Goal: Task Accomplishment & Management: Use online tool/utility

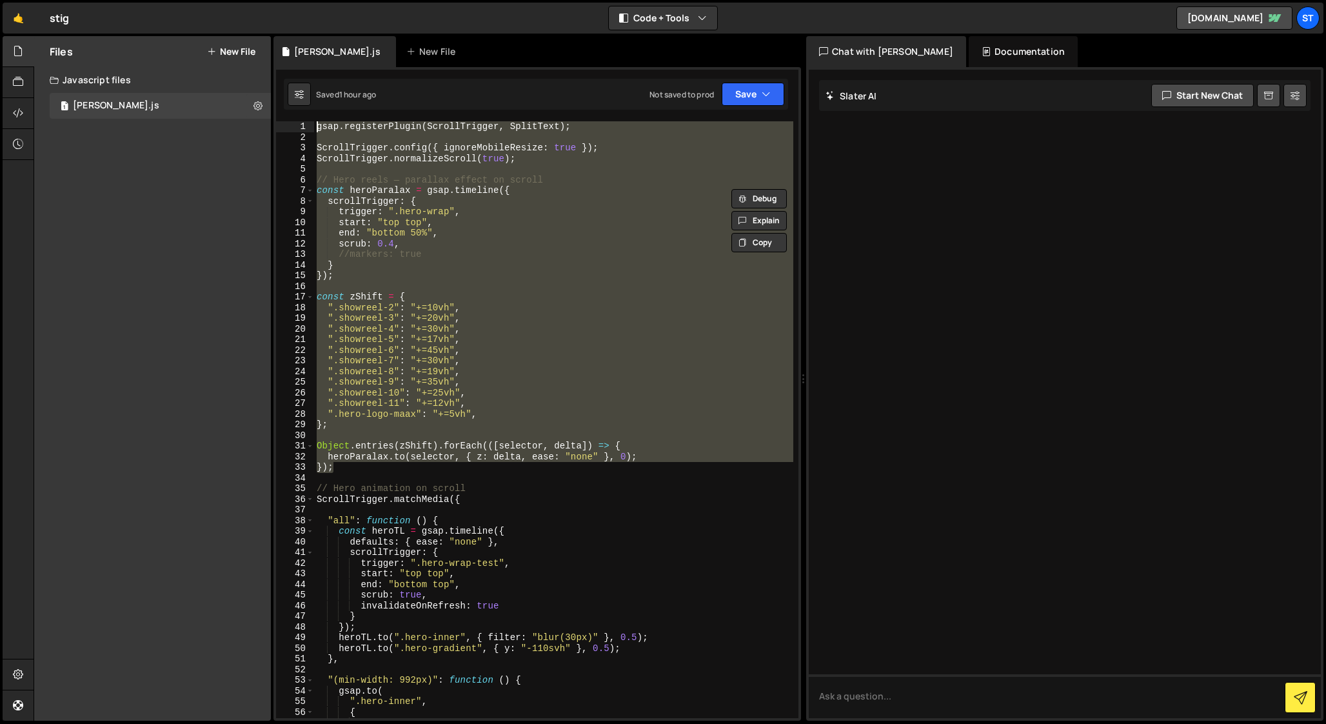
drag, startPoint x: 339, startPoint y: 468, endPoint x: 305, endPoint y: 119, distance: 349.9
click at [305, 119] on div ""(min-width: 992px)": function () { 1 2 3 4 5 6 7 8 9 10 11 12 13 14 15 16 17 1…" at bounding box center [537, 393] width 528 height 653
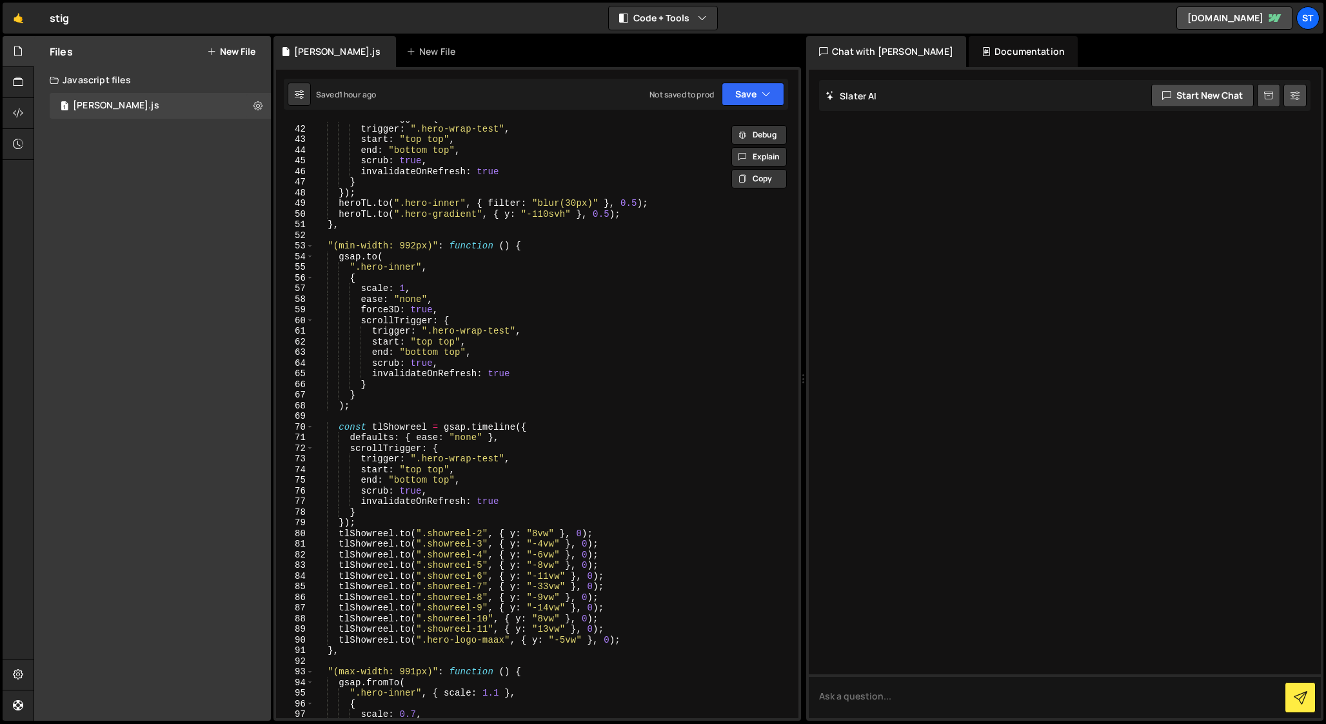
scroll to position [433, 0]
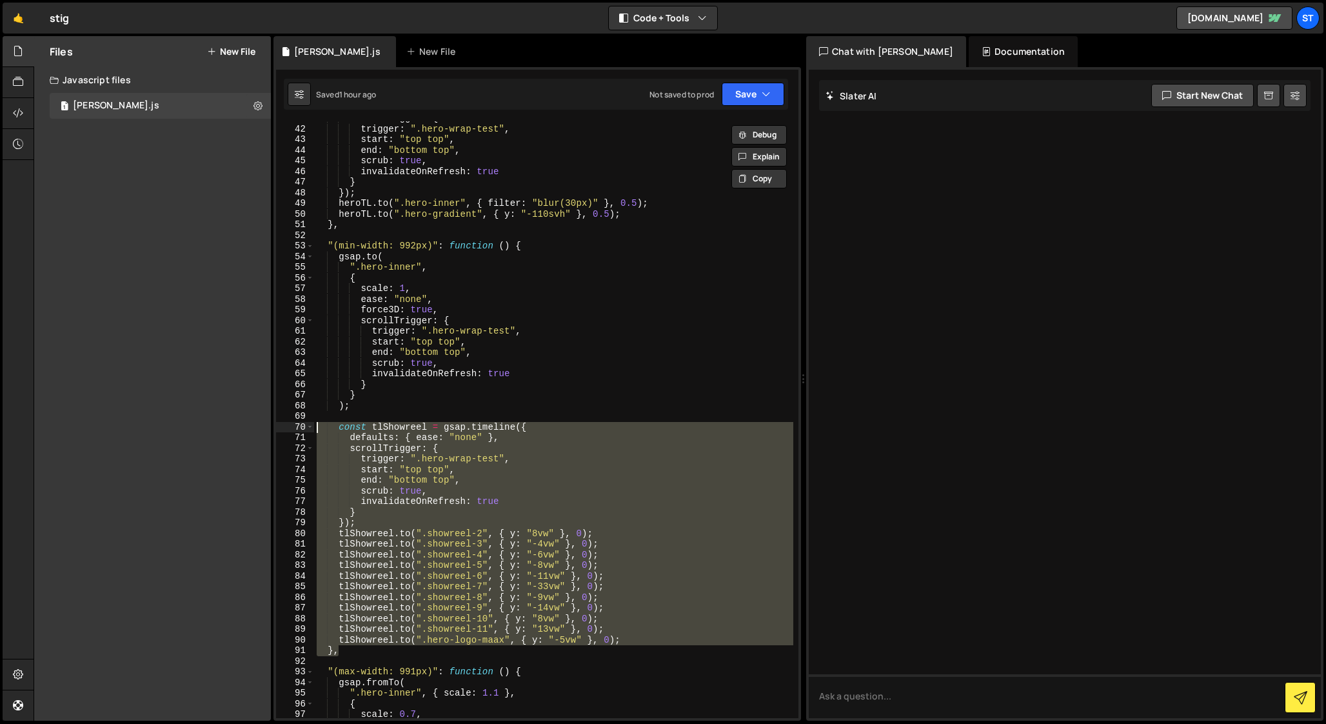
drag, startPoint x: 351, startPoint y: 652, endPoint x: 246, endPoint y: 423, distance: 251.7
click at [246, 423] on div "Files New File Javascript files 1 [PERSON_NAME].js 0 CSS files Copy share link …" at bounding box center [680, 378] width 1292 height 685
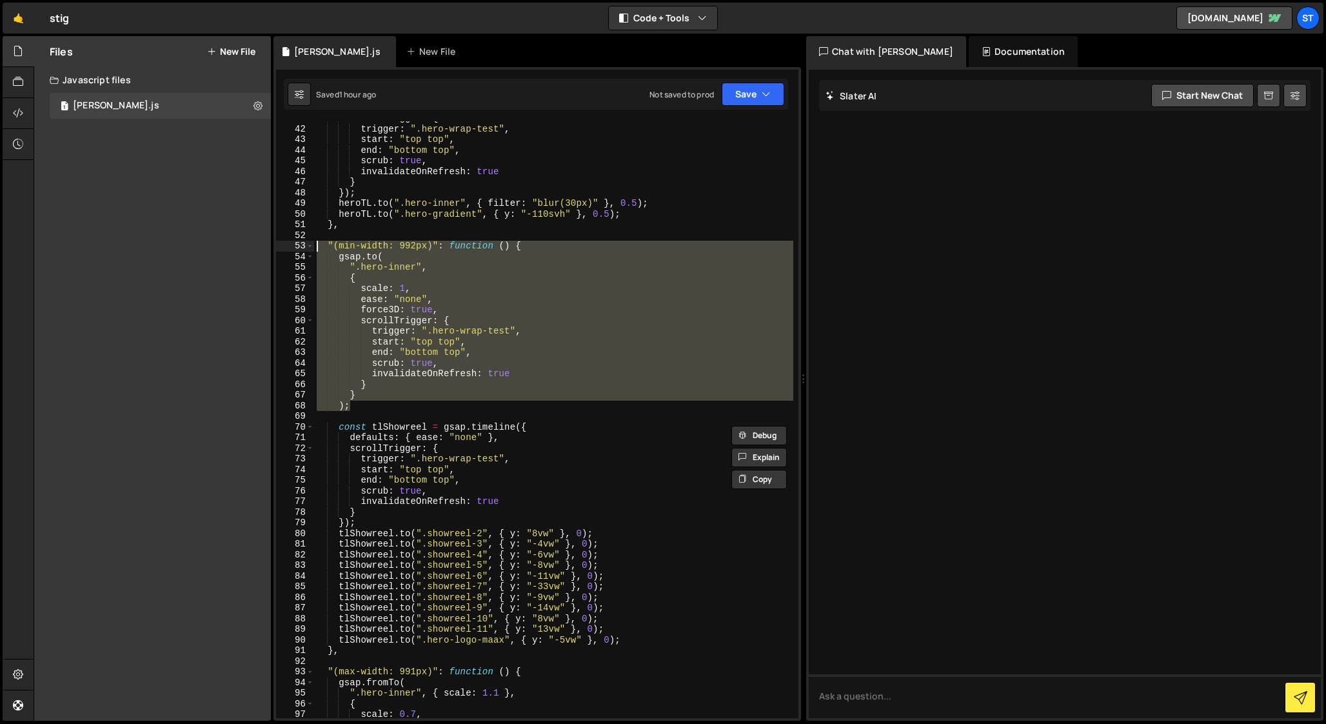
drag, startPoint x: 353, startPoint y: 407, endPoint x: 264, endPoint y: 249, distance: 181.3
click at [264, 249] on div "Files New File Javascript files 1 [PERSON_NAME].js 0 CSS files Copy share link …" at bounding box center [680, 378] width 1292 height 685
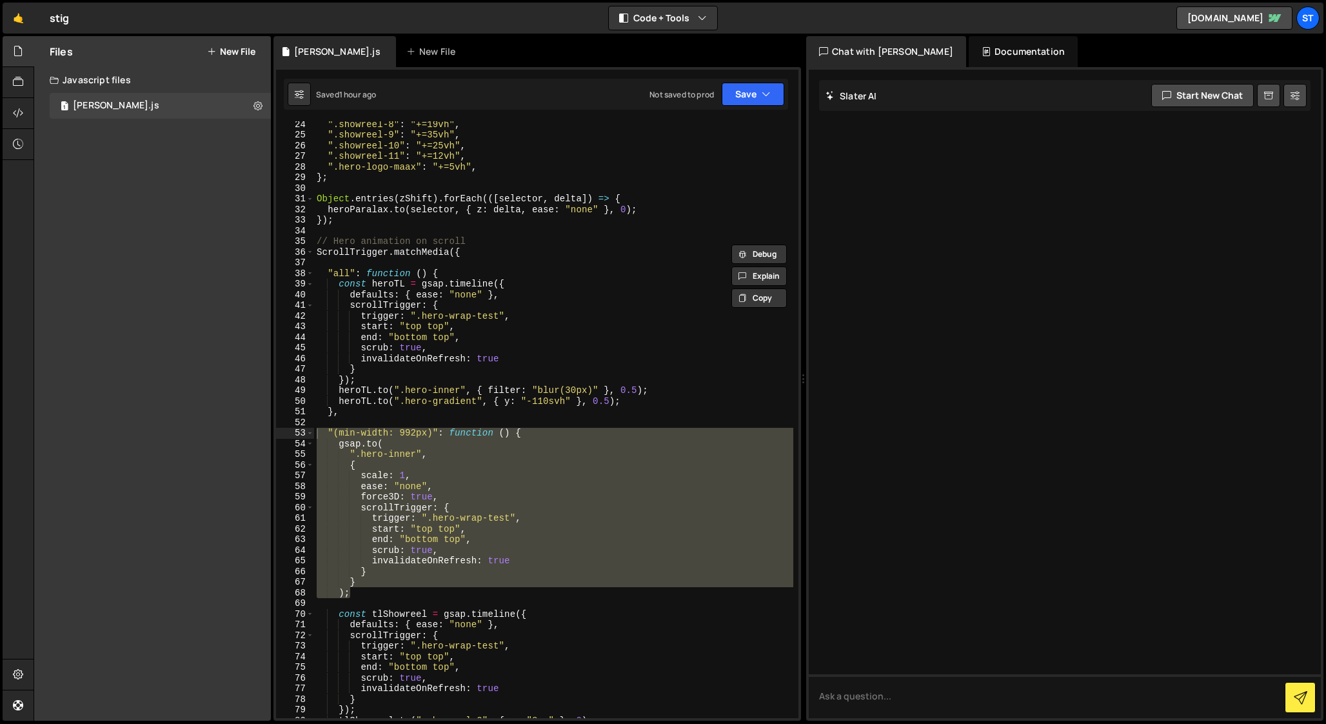
scroll to position [247, 0]
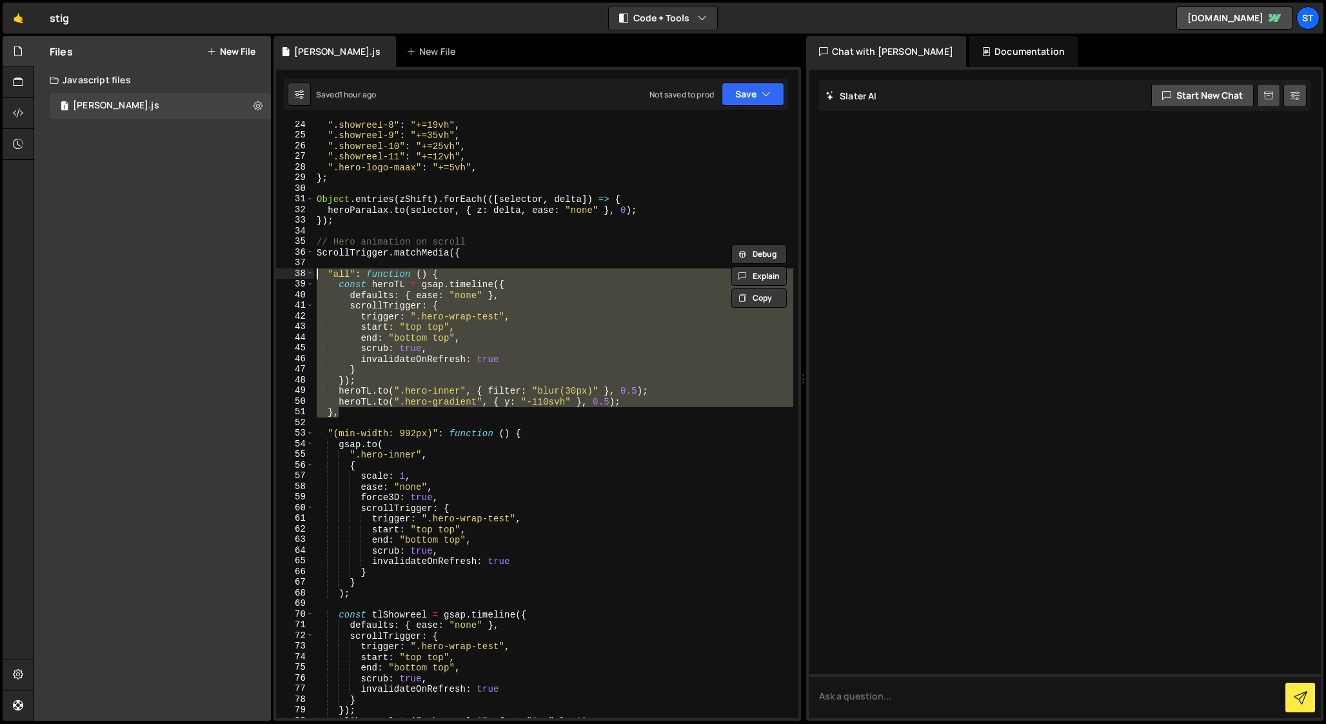
drag, startPoint x: 342, startPoint y: 414, endPoint x: 280, endPoint y: 273, distance: 153.6
click at [280, 273] on div ""(min-width: 992px)": function () { [DOMAIN_NAME]( 24 25 26 27 28 29 30 31 32 3…" at bounding box center [537, 419] width 522 height 597
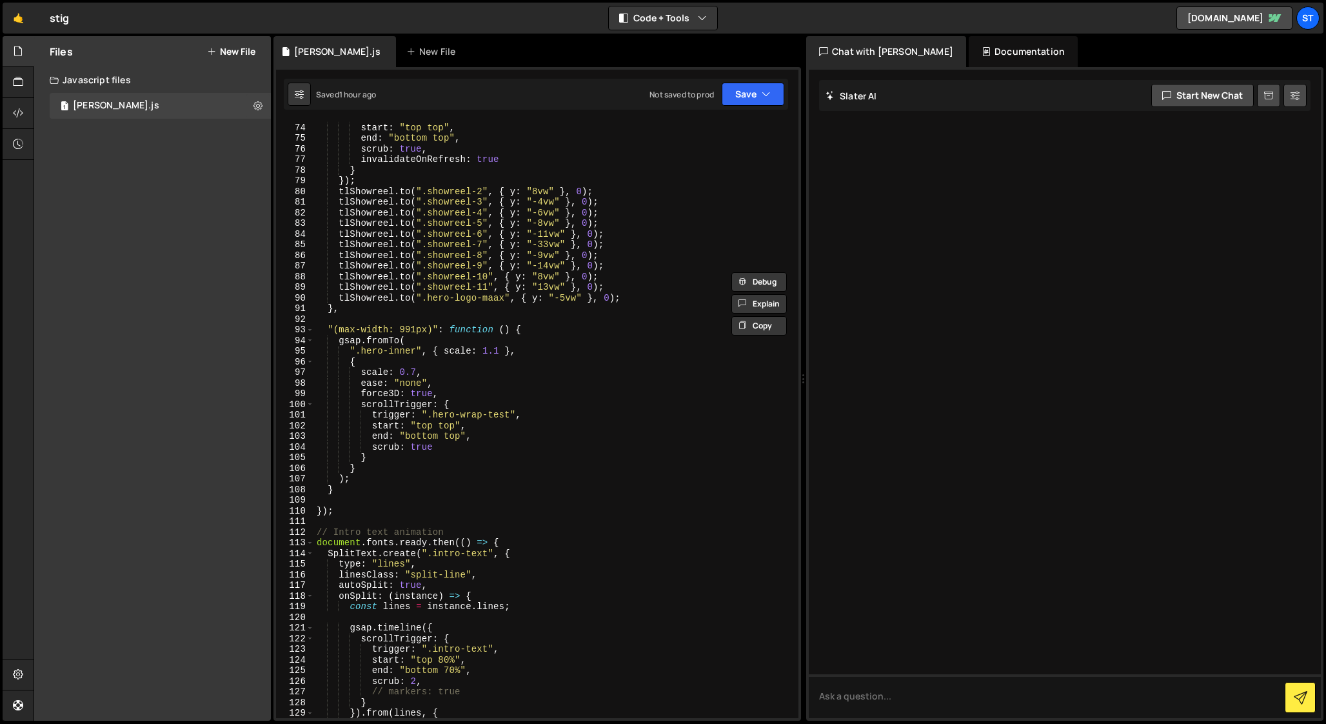
scroll to position [787, 0]
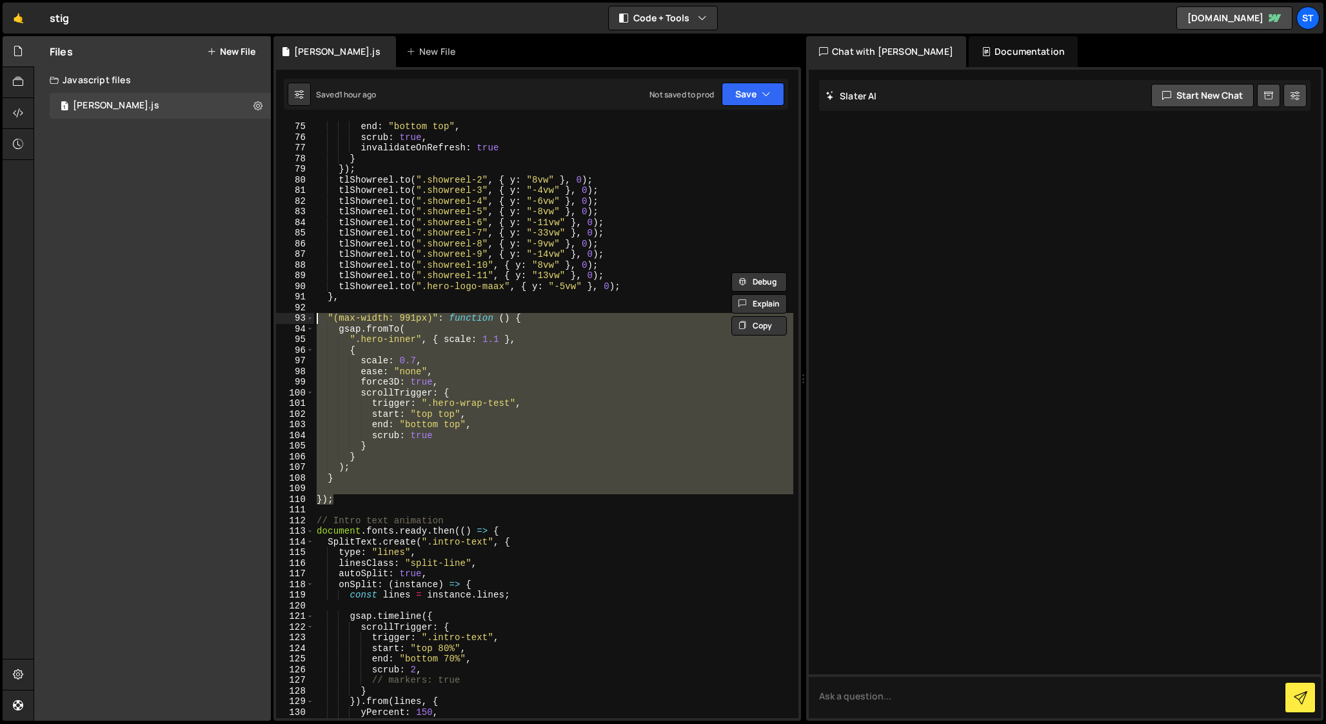
drag, startPoint x: 341, startPoint y: 498, endPoint x: 268, endPoint y: 317, distance: 194.5
click at [268, 317] on div "Files New File Javascript files 1 [PERSON_NAME].js 0 CSS files Copy share link …" at bounding box center [680, 378] width 1292 height 685
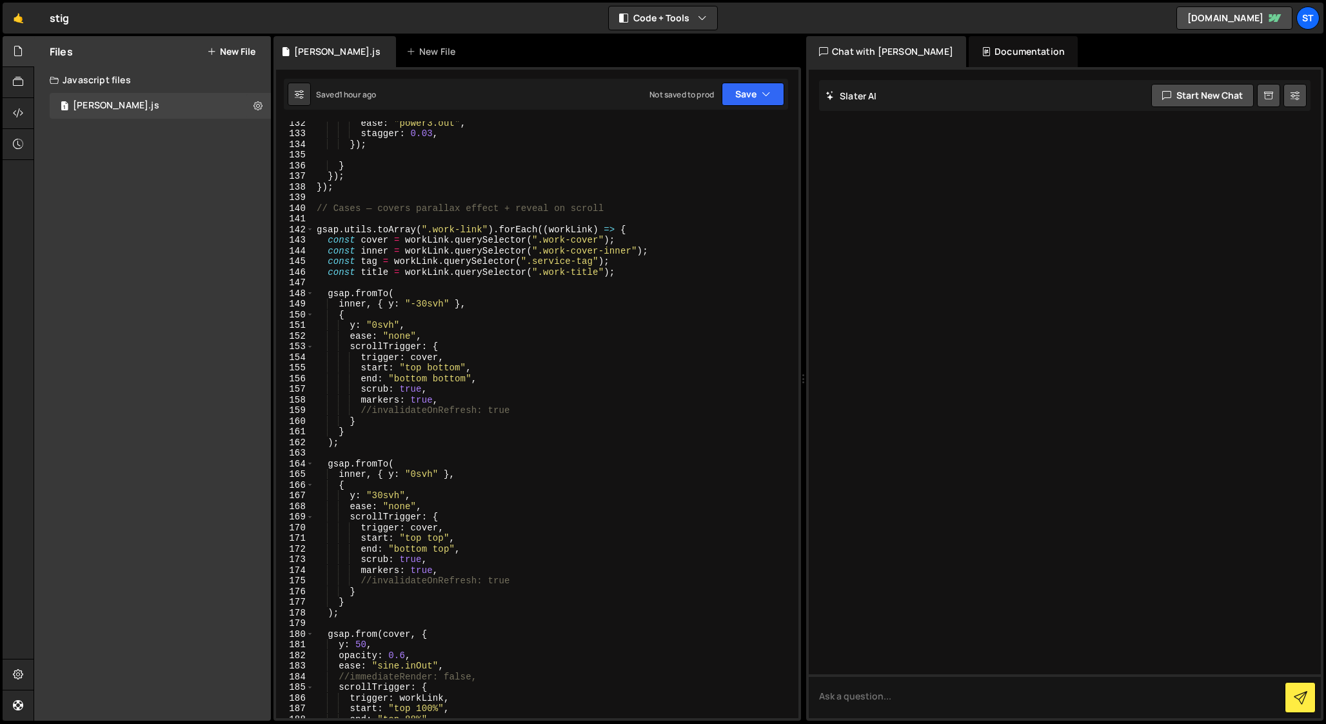
scroll to position [1398, 0]
click at [420, 474] on div "ease : "power3.out" , stagger : 0.03 , }) ; } }) ; }) ; // Cases — covers paral…" at bounding box center [553, 426] width 479 height 618
click at [433, 303] on div "ease : "power3.out" , stagger : 0.03 , }) ; } }) ; }) ; // Cases — covers paral…" at bounding box center [553, 426] width 479 height 618
click at [381, 328] on div "ease : "power3.out" , stagger : 0.03 , }) ; } }) ; }) ; // Cases — covers paral…" at bounding box center [553, 426] width 479 height 618
click at [388, 495] on div "ease : "power3.out" , stagger : 0.03 , }) ; } }) ; }) ; // Cases — covers paral…" at bounding box center [553, 426] width 479 height 618
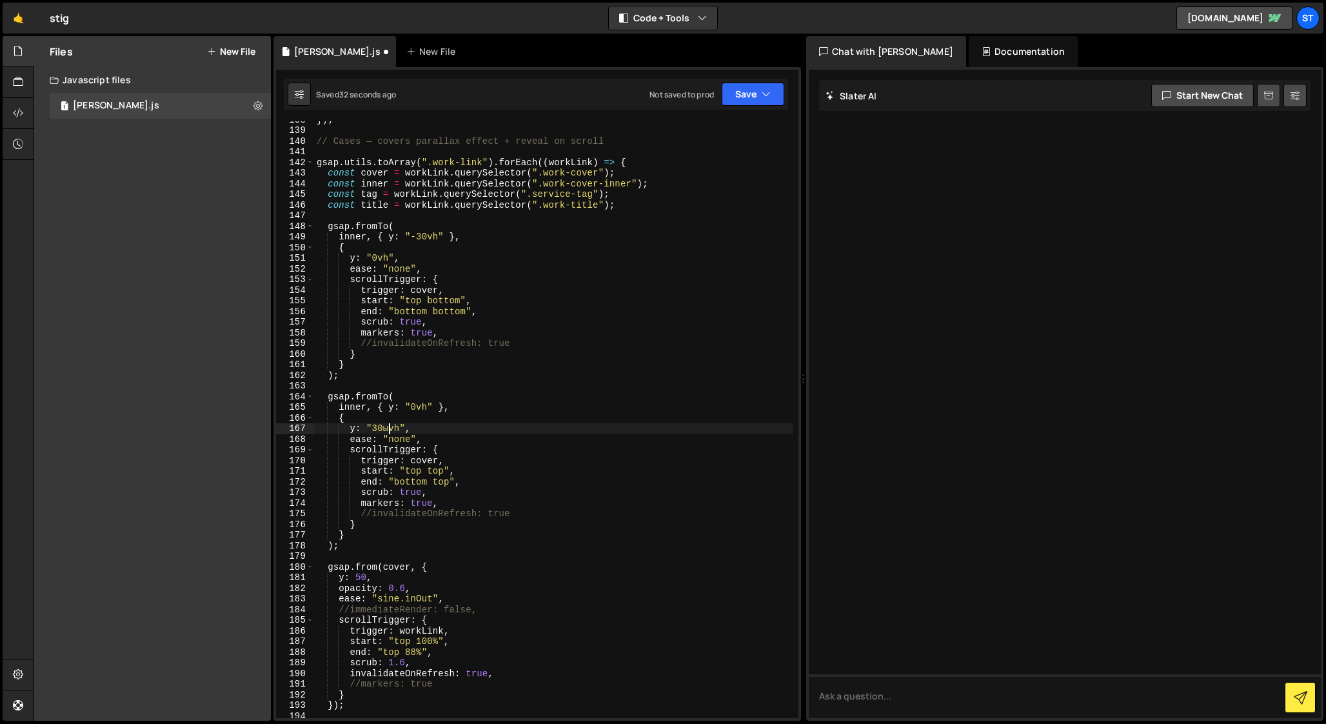
scroll to position [0, 5]
click at [416, 407] on div "}) ; // Cases — covers parallax effect + reveal on scroll gsap . utils . toArra…" at bounding box center [553, 423] width 479 height 618
click at [378, 257] on div "}) ; // Cases — covers parallax effect + reveal on scroll gsap . utils . toArra…" at bounding box center [553, 423] width 479 height 618
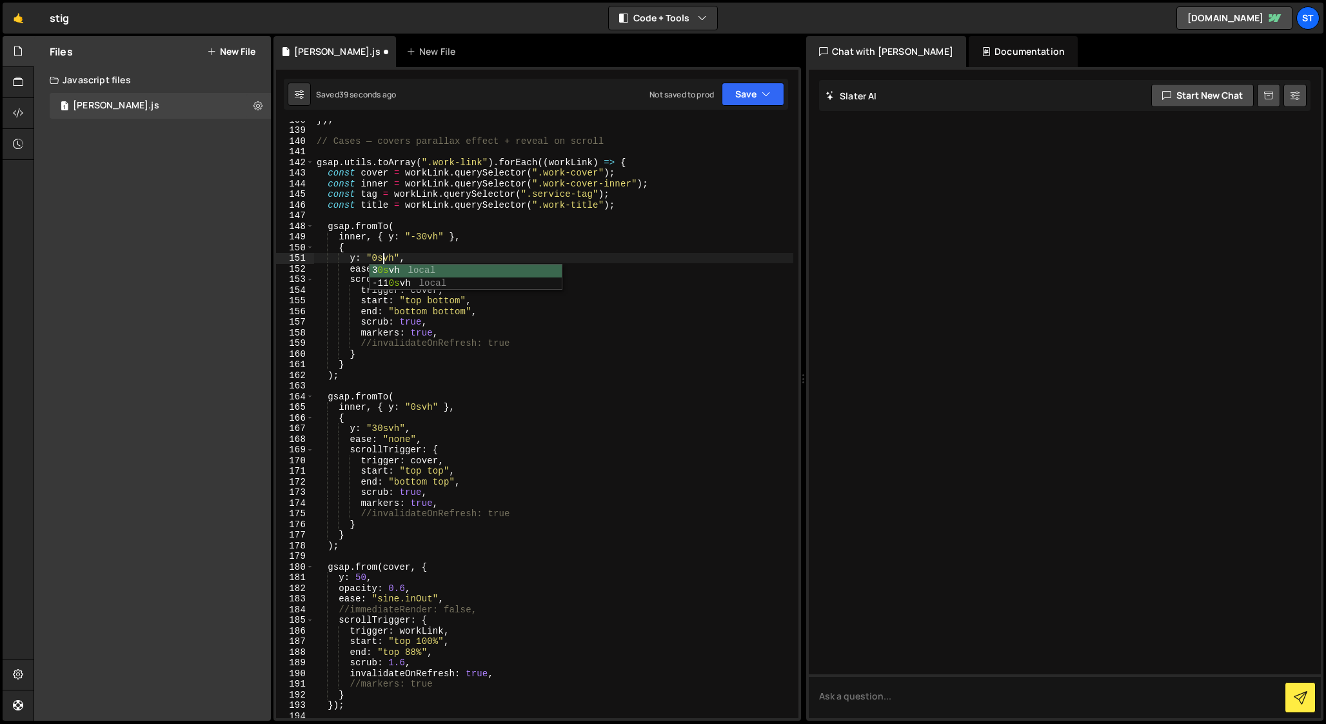
click at [426, 237] on div "}) ; // Cases — covers parallax effect + reveal on scroll gsap . utils . toArra…" at bounding box center [553, 423] width 479 height 618
click at [370, 343] on div "}) ; // Cases — covers parallax effect + reveal on scroll gsap . utils . toArra…" at bounding box center [553, 423] width 479 height 618
click at [374, 515] on div "}) ; // Cases — covers parallax effect + reveal on scroll gsap . utils . toArra…" at bounding box center [553, 423] width 479 height 618
type textarea "invalidateOnRefresh: true"
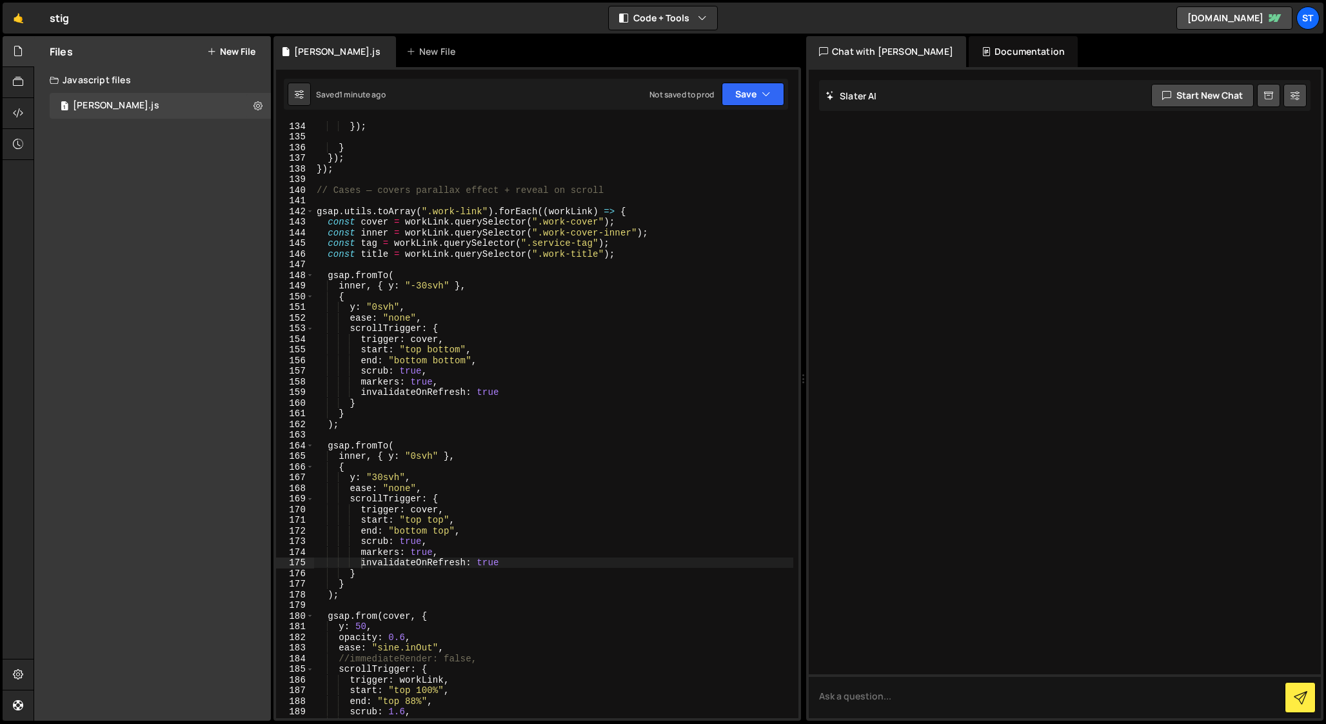
scroll to position [1372, 0]
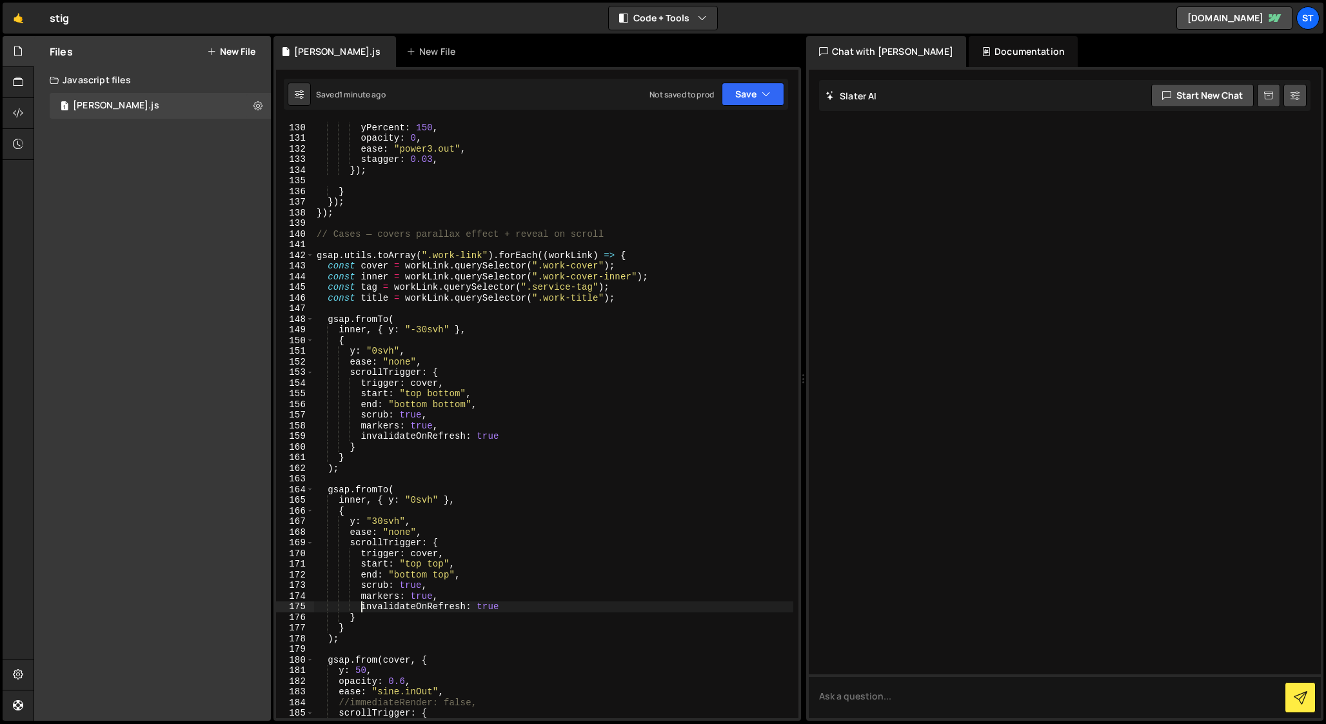
click at [340, 241] on div "}) . from ( lines , { yPercent : 150 , opacity : 0 , ease : "power3.out" , stag…" at bounding box center [553, 421] width 479 height 618
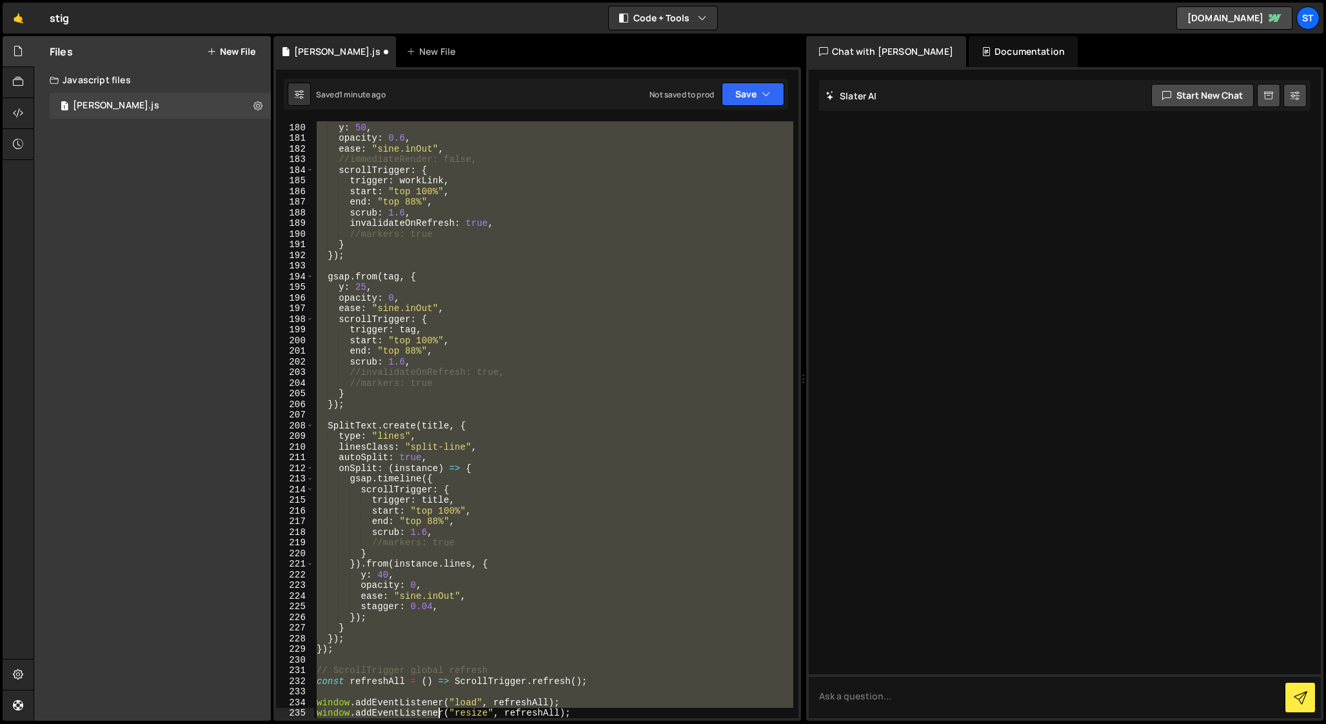
scroll to position [1925, 0]
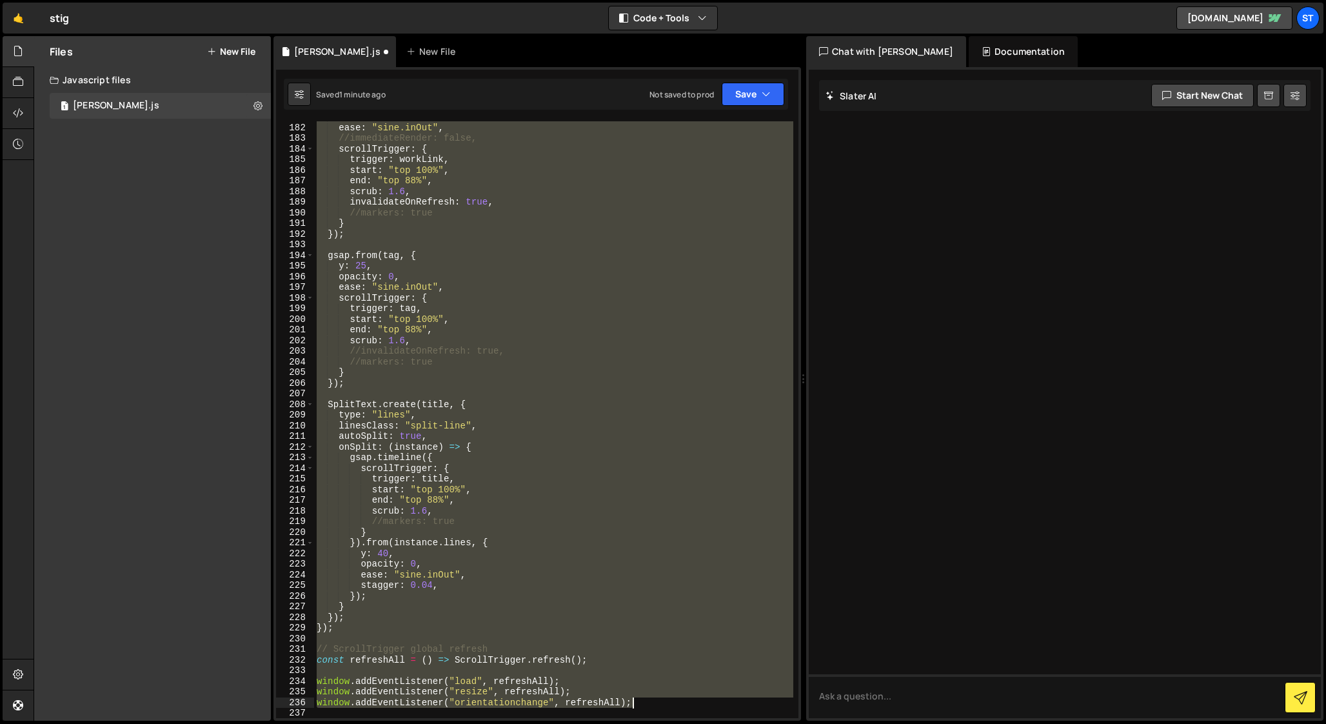
drag, startPoint x: 316, startPoint y: 233, endPoint x: 662, endPoint y: 706, distance: 585.1
click at [662, 706] on div "opacity : 0.6 , ease : "sine.inOut" , //immediateRender: false, scrollTrigger :…" at bounding box center [553, 421] width 479 height 618
click at [464, 384] on div "opacity : 0.6 , ease : "sine.inOut" , //immediateRender: false, scrollTrigger :…" at bounding box center [553, 419] width 479 height 597
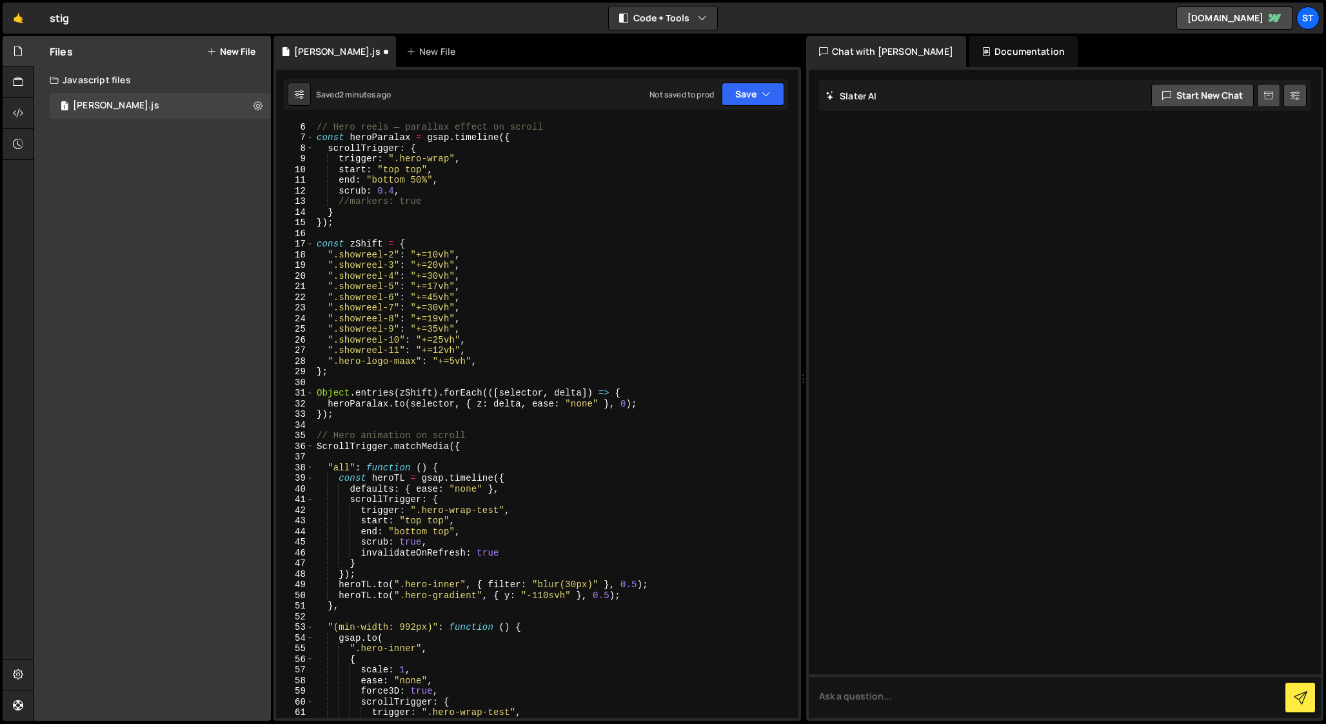
scroll to position [0, 0]
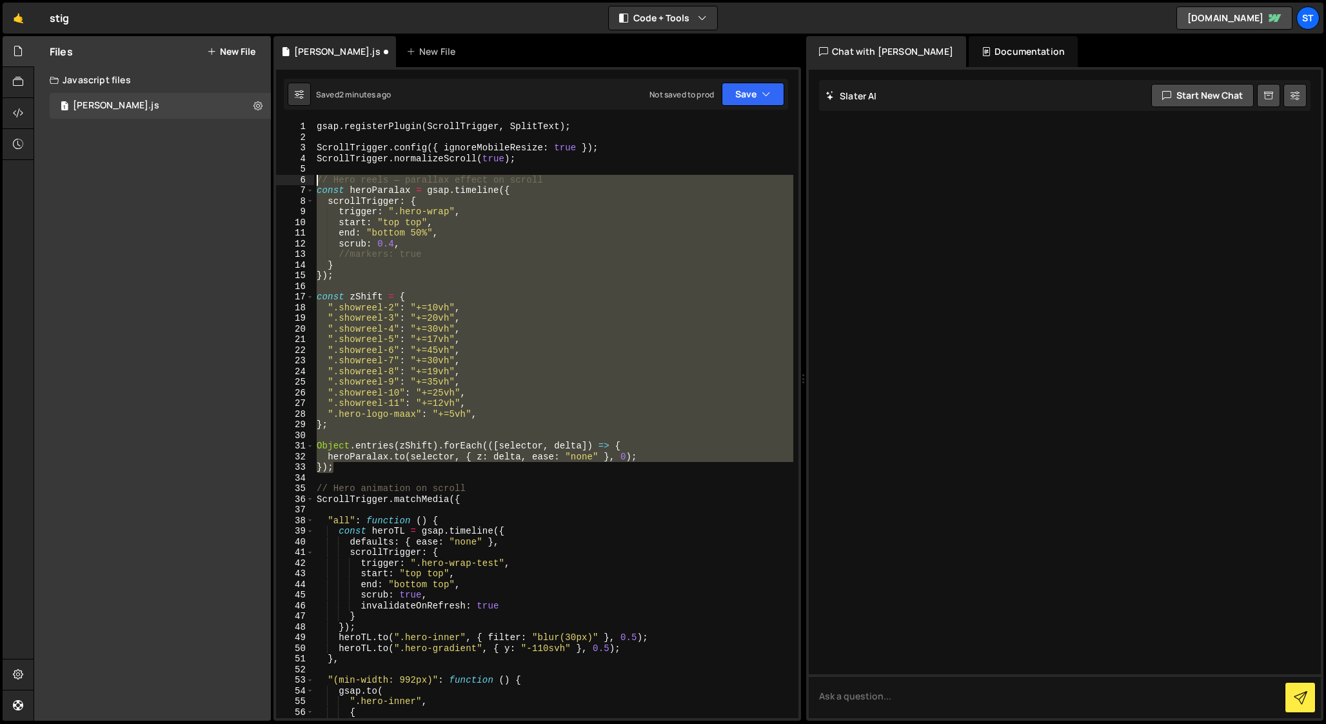
drag, startPoint x: 340, startPoint y: 468, endPoint x: 290, endPoint y: 183, distance: 290.1
click at [290, 183] on div "}); 1 2 3 4 5 6 7 8 9 10 11 12 13 14 15 16 17 18 19 20 21 22 23 24 25 26 27 28 …" at bounding box center [537, 419] width 522 height 597
type textarea "// Hero reels — parallax effect on scroll const heroParalax = gsap.timeline({"
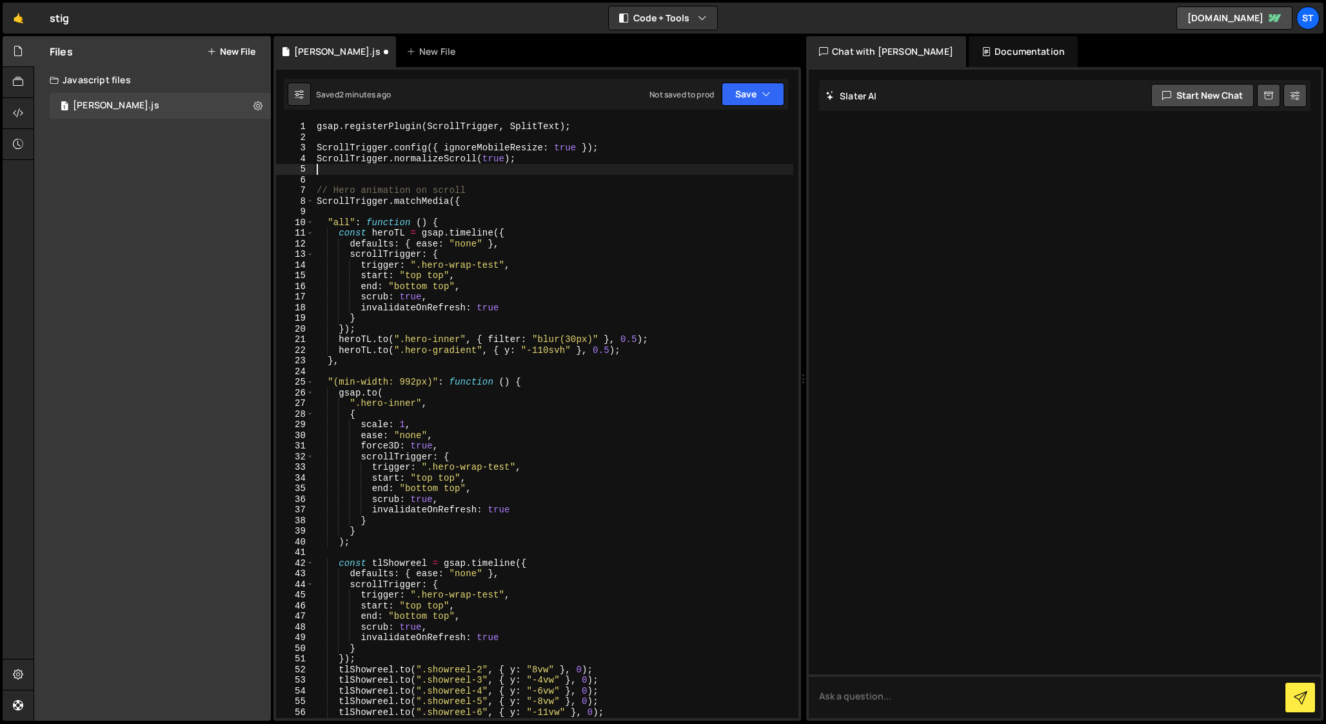
type textarea "ScrollTrigger.normalizeScroll(true);"
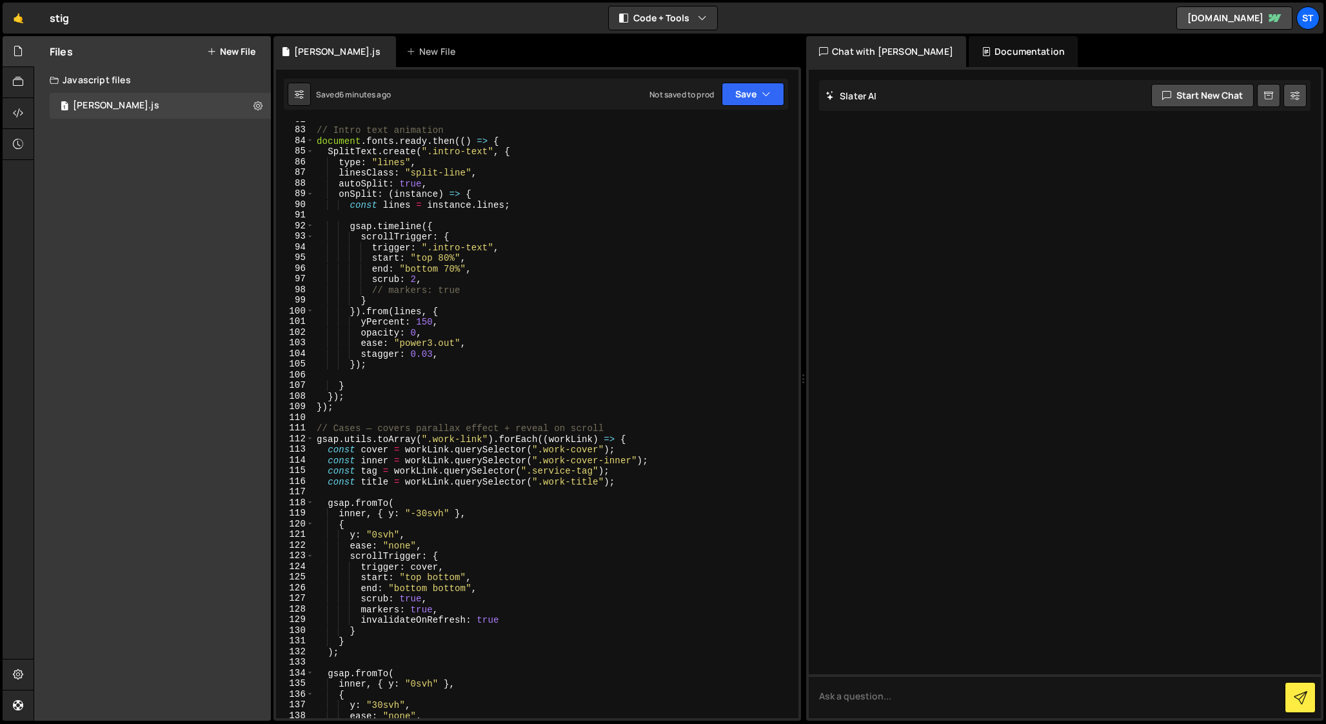
scroll to position [856, 0]
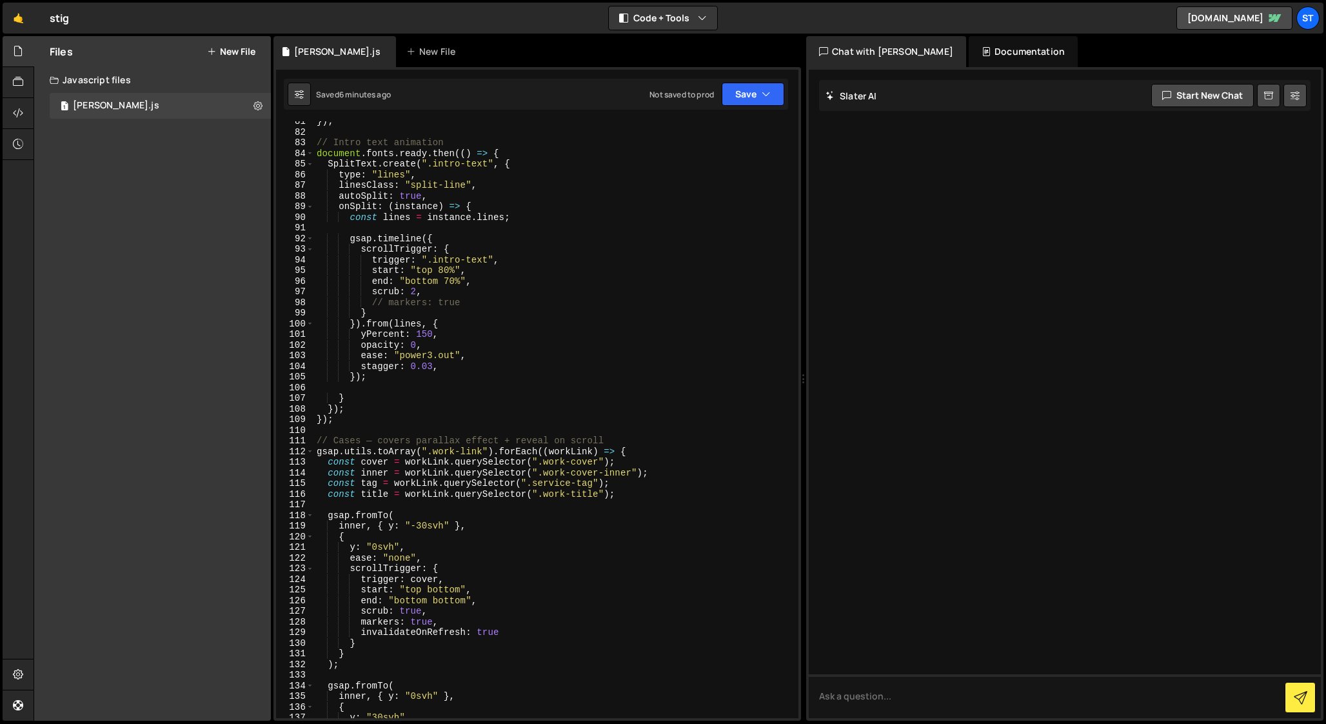
click at [354, 388] on div "}) ; // Intro text animation document . fonts . ready . then (( ) => { SplitTex…" at bounding box center [553, 425] width 479 height 618
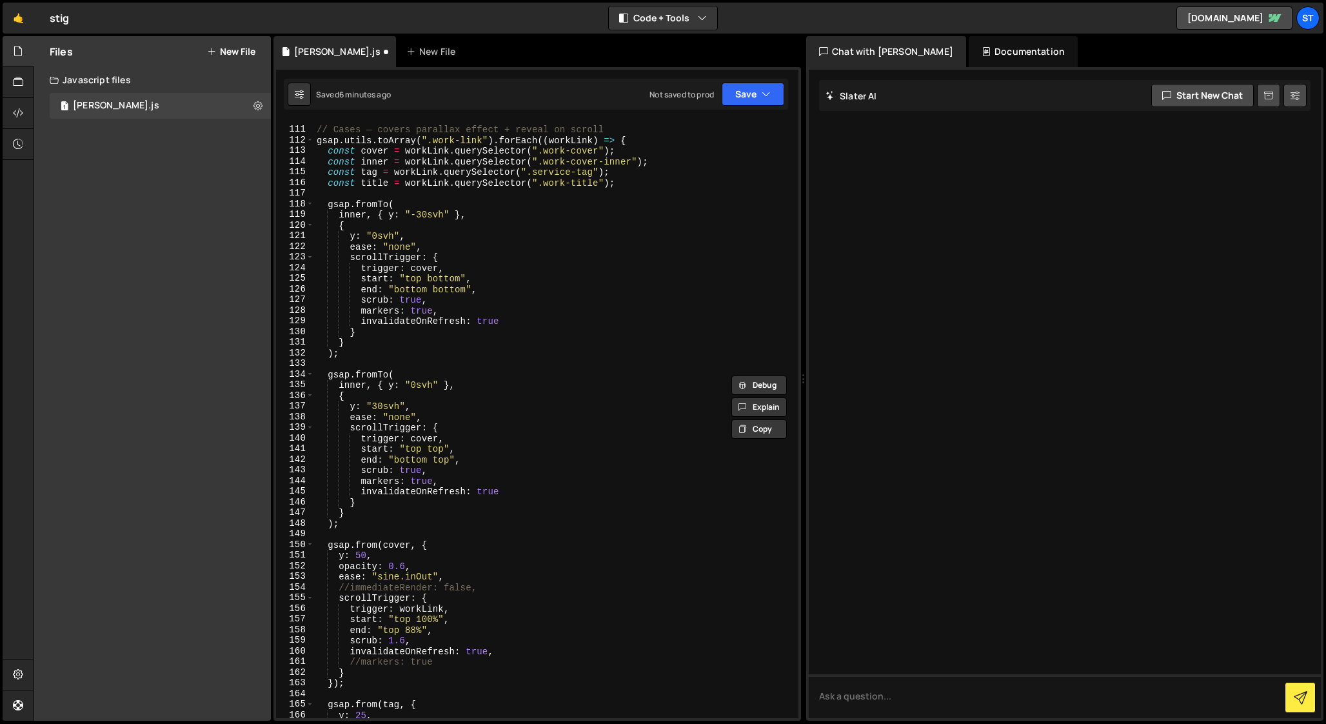
click at [383, 442] on div "// Cases — covers parallax effect + reveal on scroll gsap . utils . toArray ( "…" at bounding box center [553, 423] width 479 height 618
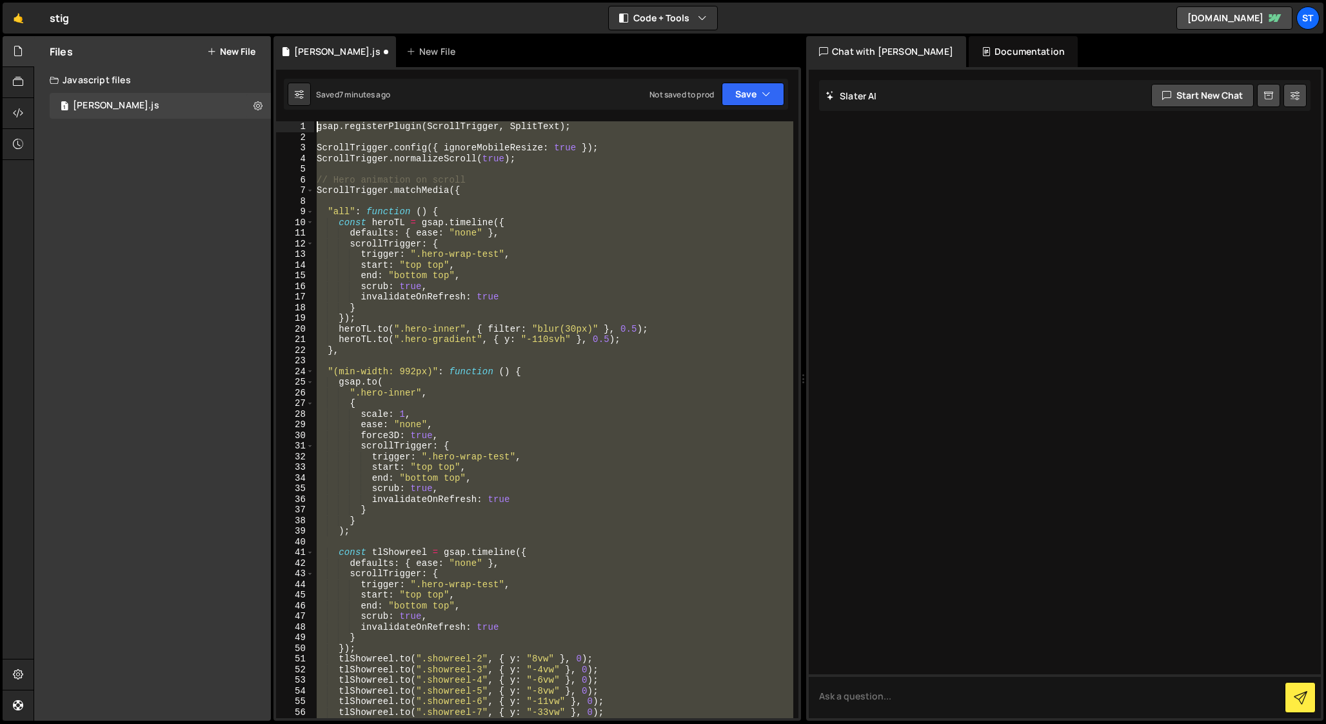
scroll to position [0, 0]
drag, startPoint x: 651, startPoint y: 596, endPoint x: 168, endPoint y: -84, distance: 834.4
click at [168, 0] on html "Projects [GEOGRAPHIC_DATA] Blog St Projects Your Teams Account Upgrade Logout" at bounding box center [663, 362] width 1326 height 724
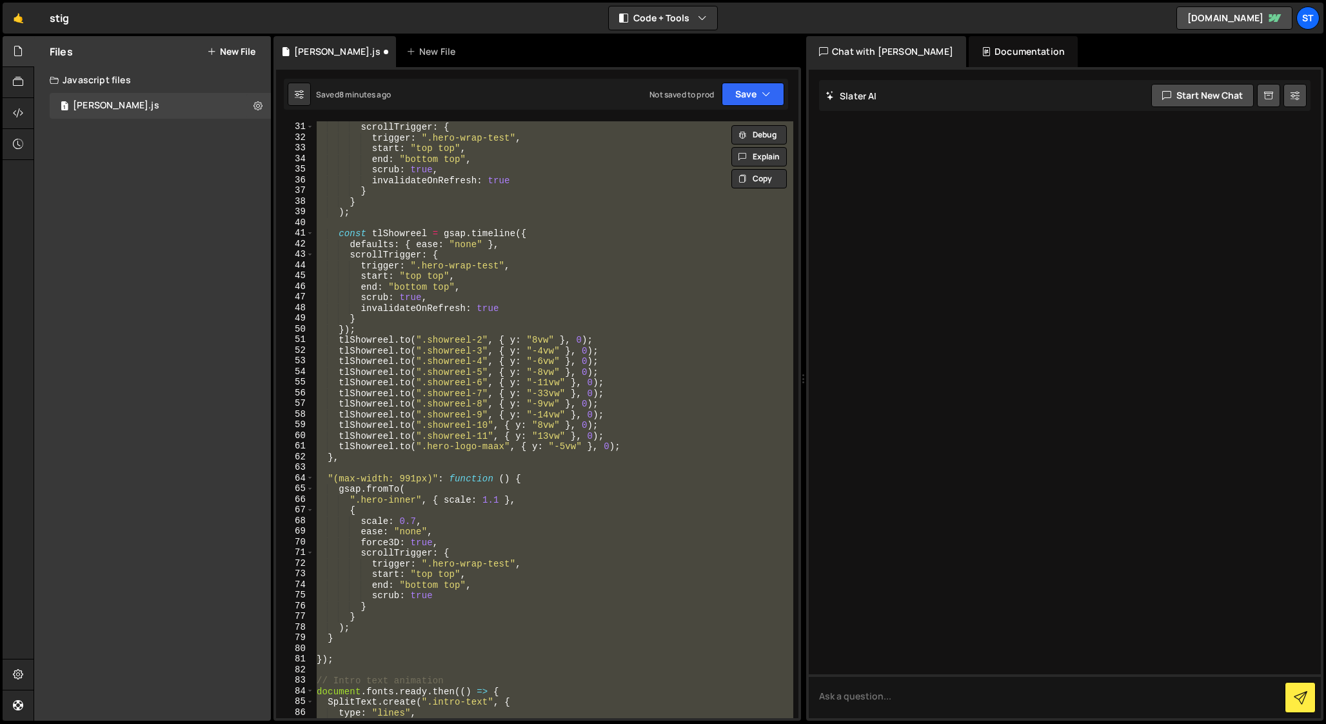
scroll to position [322, 0]
click at [532, 452] on div "scrollTrigger : { trigger : ".hero-wrap-test" , start : "top top" , end : "bott…" at bounding box center [553, 419] width 479 height 597
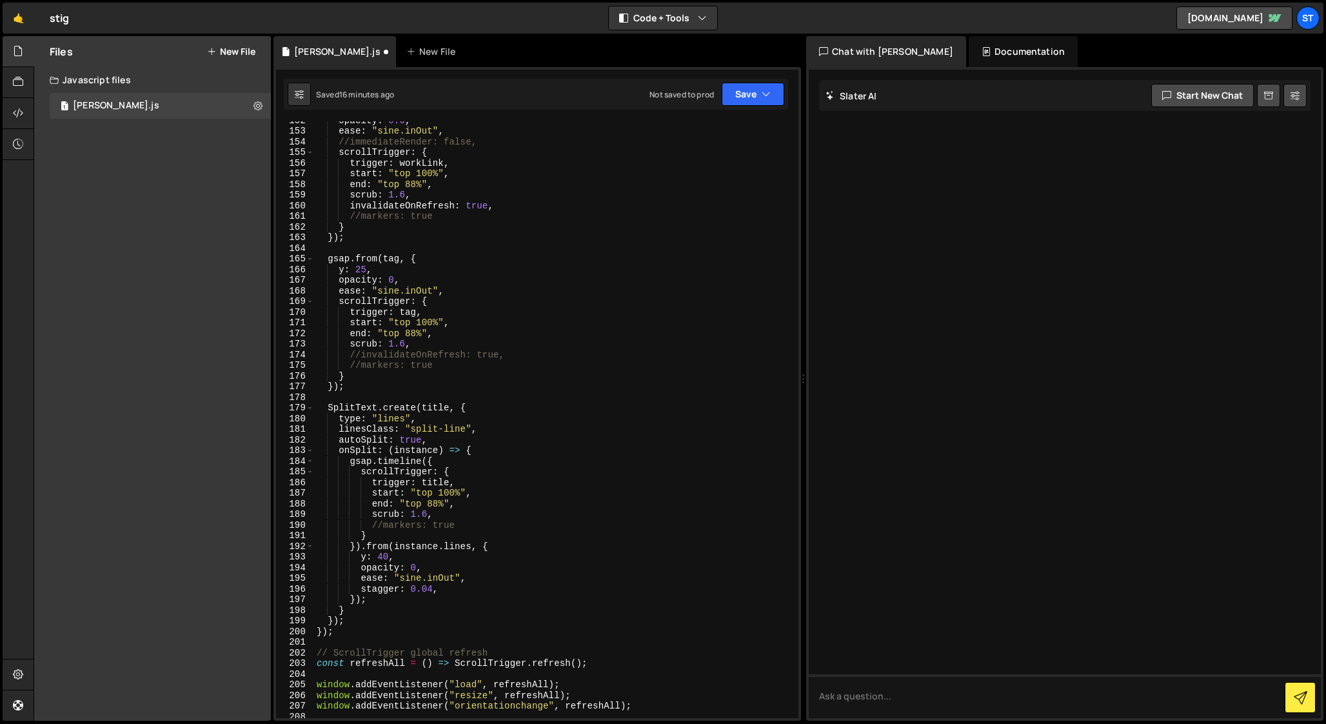
scroll to position [1613, 0]
click at [531, 567] on div "opacity : 0.6 , ease : "sine.inOut" , //immediateRender: false, scrollTrigger :…" at bounding box center [553, 424] width 479 height 618
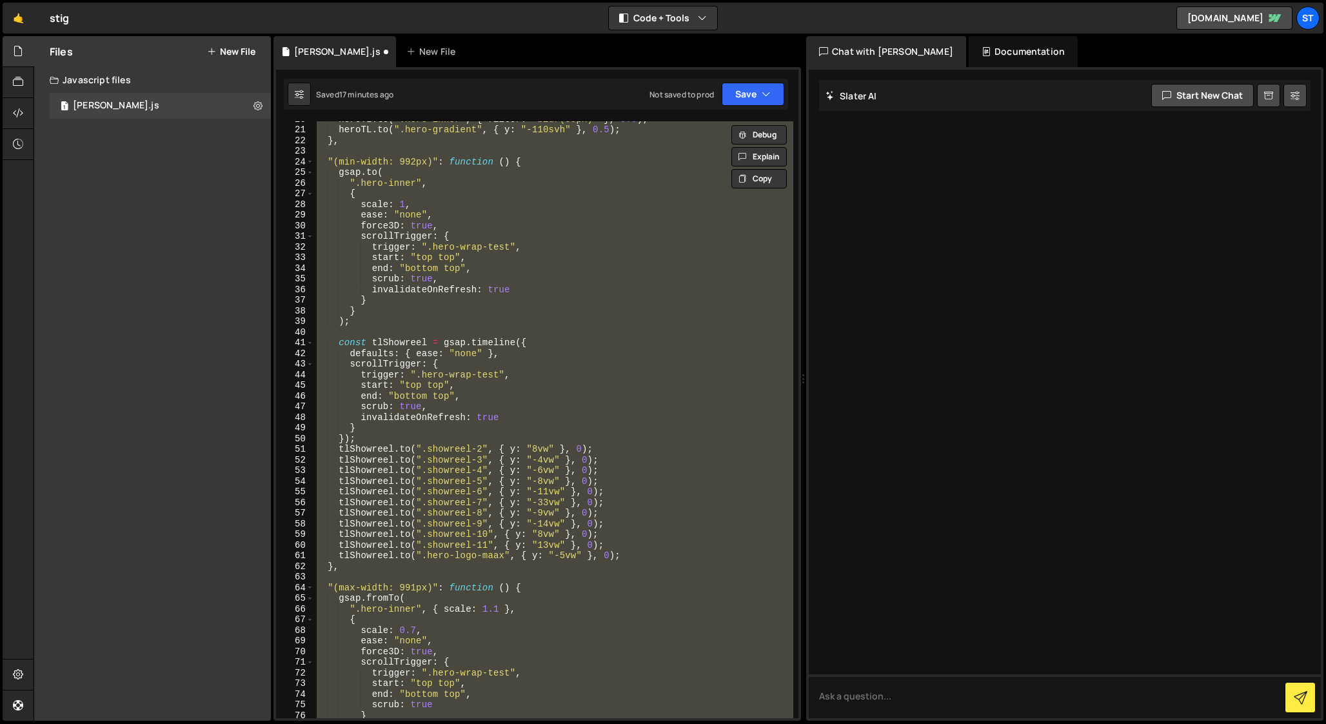
scroll to position [0, 0]
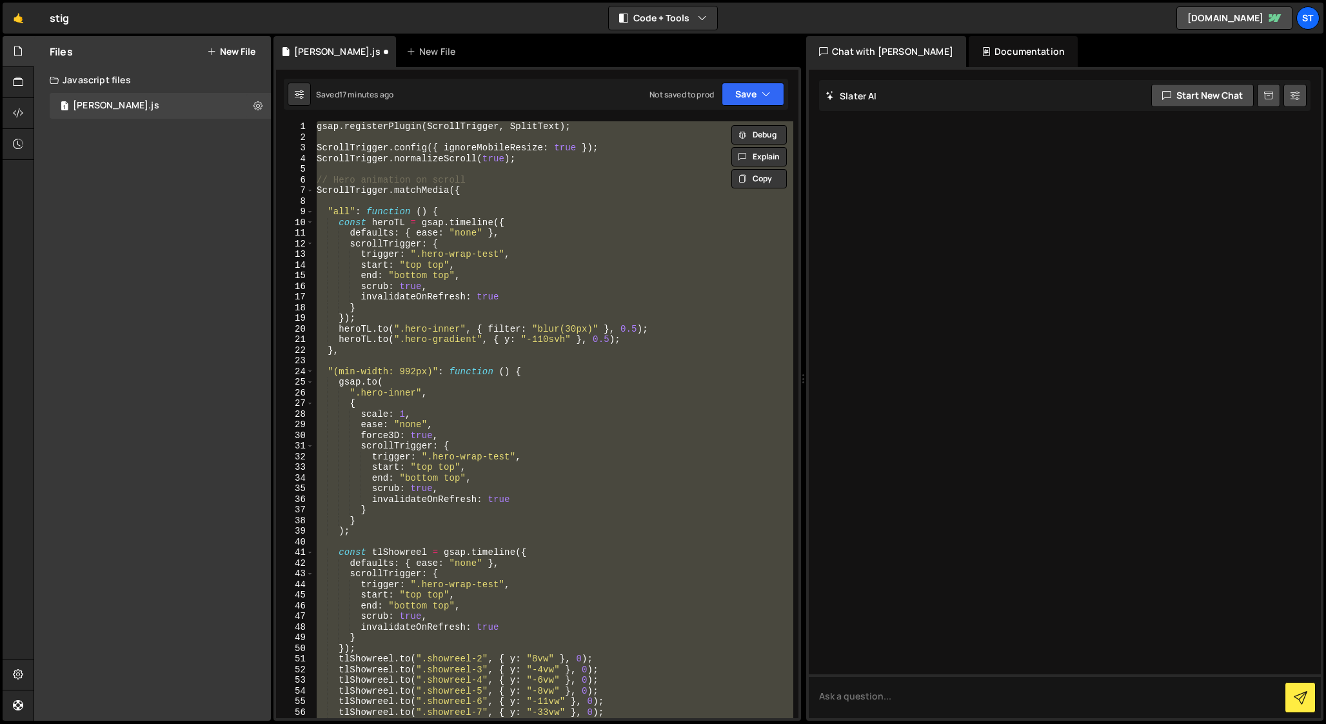
paste textarea
type textarea "window.addEventListener("orientationchange", refreshAll);"
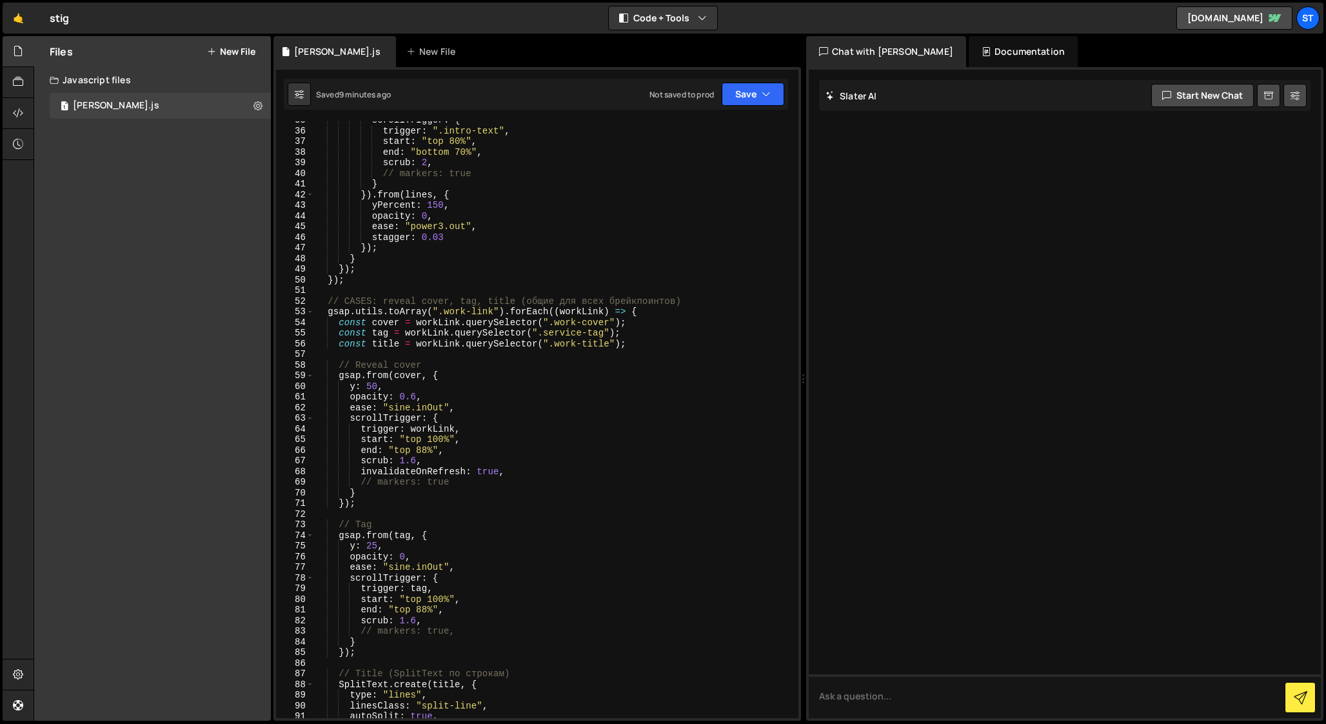
scroll to position [367, 0]
drag, startPoint x: 427, startPoint y: 365, endPoint x: 339, endPoint y: 370, distance: 88.5
click at [339, 370] on div "scrollTrigger : { trigger : ".intro-text" , start : "top 80%" , end : "bottom 7…" at bounding box center [553, 425] width 479 height 618
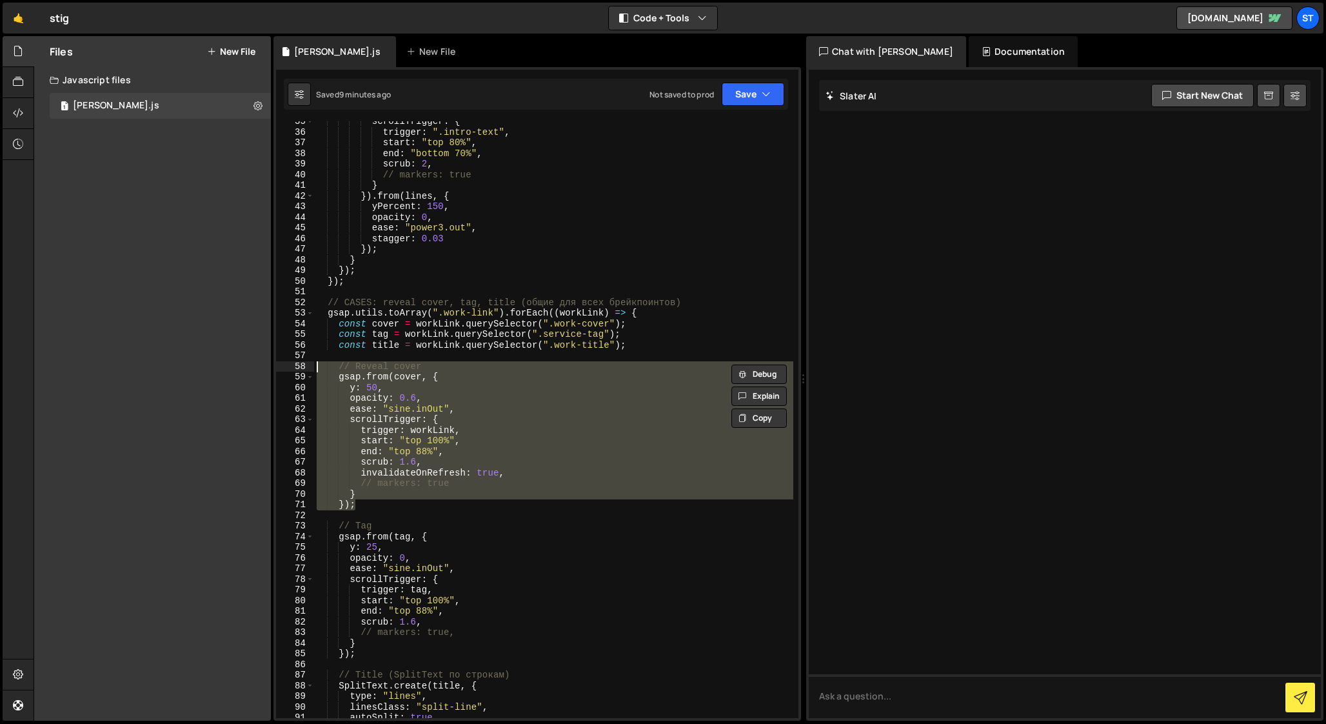
drag, startPoint x: 356, startPoint y: 503, endPoint x: 286, endPoint y: 368, distance: 152.0
click at [286, 368] on div "// Reveal cover 35 36 37 38 39 40 41 42 43 44 45 46 47 48 49 50 51 52 53 54 55 …" at bounding box center [537, 419] width 522 height 597
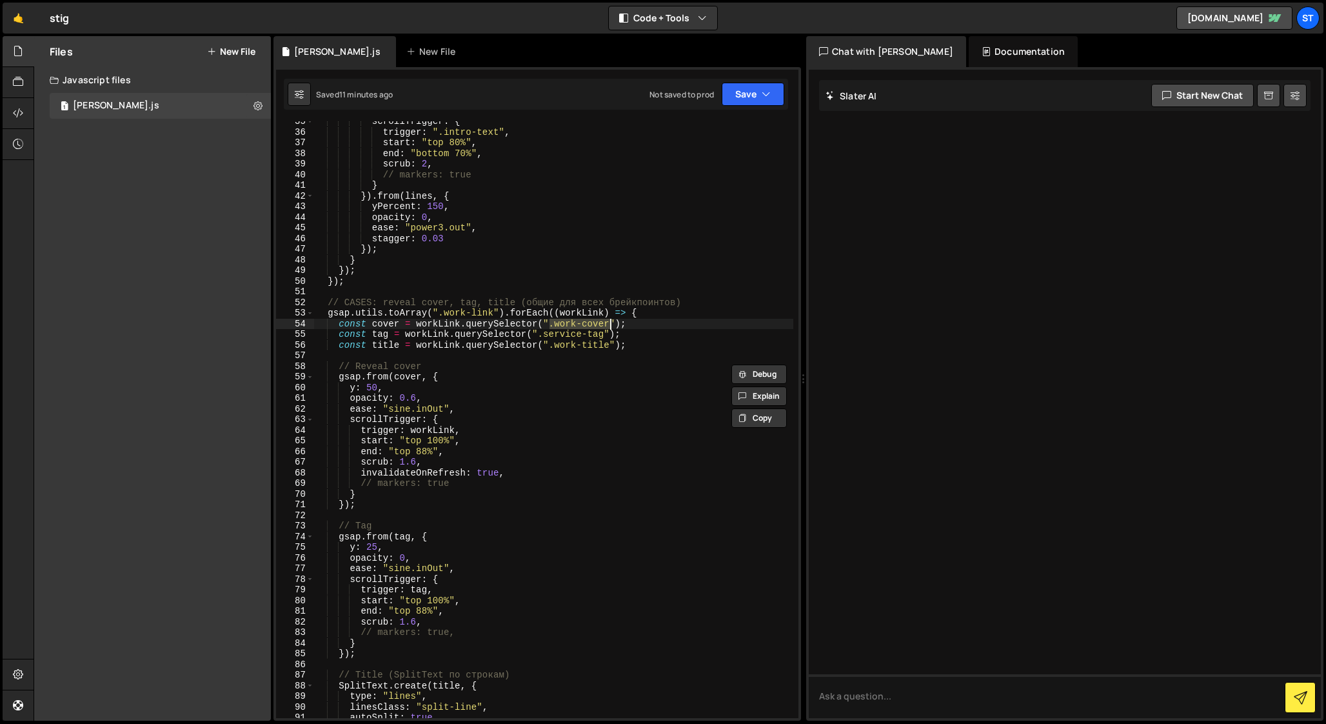
drag, startPoint x: 549, startPoint y: 325, endPoint x: 608, endPoint y: 324, distance: 58.7
click at [609, 324] on div "scrollTrigger : { trigger : ".intro-text" , start : "top 80%" , end : "bottom 7…" at bounding box center [553, 425] width 479 height 618
click at [470, 408] on div "scrollTrigger : { trigger : ".intro-text" , start : "top 80%" , end : "bottom 7…" at bounding box center [553, 425] width 479 height 618
type textarea "ease: "sine.inOut","
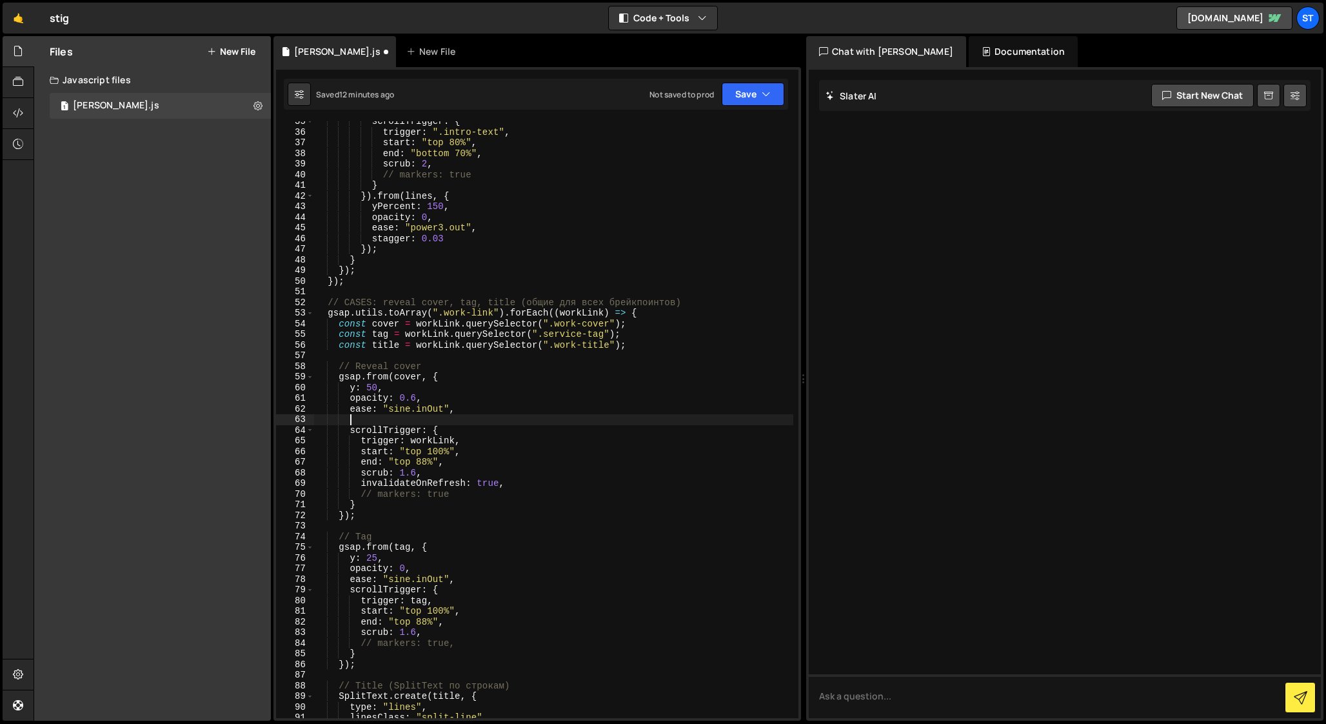
scroll to position [0, 1]
paste textarea "immediateRender: false,"
click at [455, 423] on div "scrollTrigger : { trigger : ".intro-text" , start : "top 80%" , end : "bottom 7…" at bounding box center [553, 430] width 479 height 618
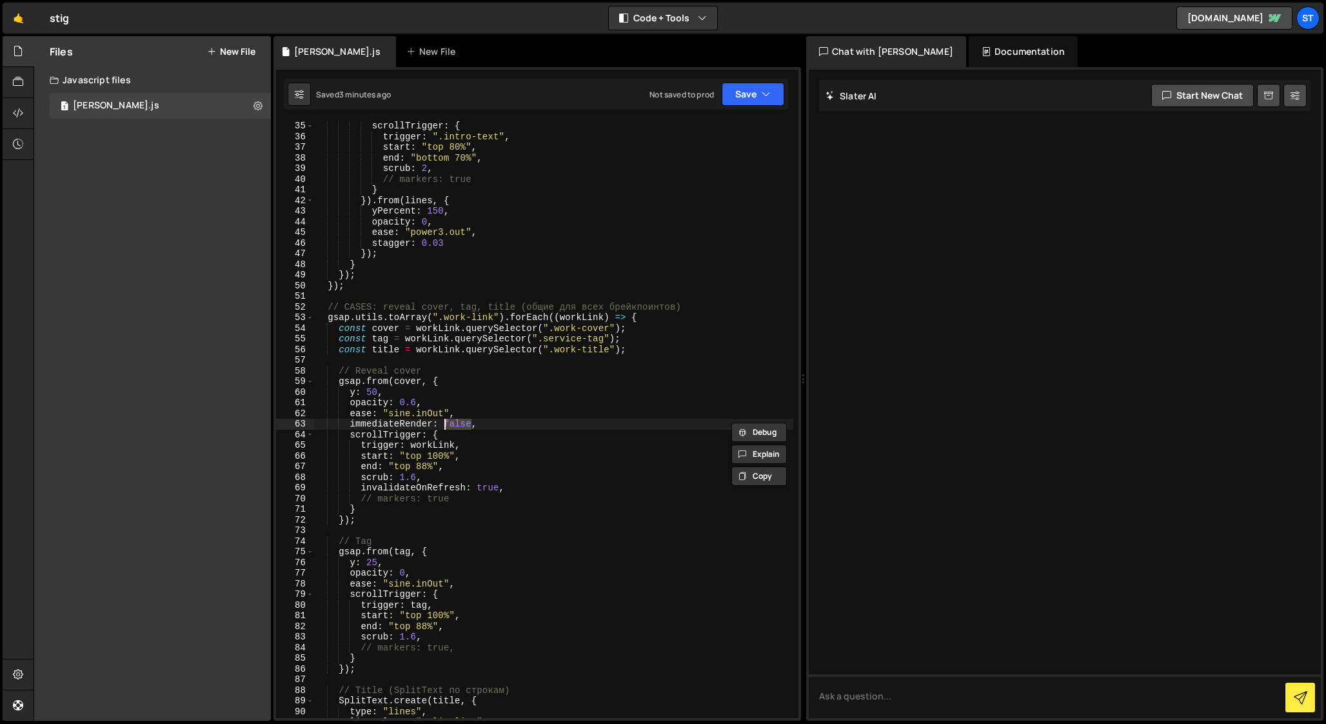
paste textarea "tru"
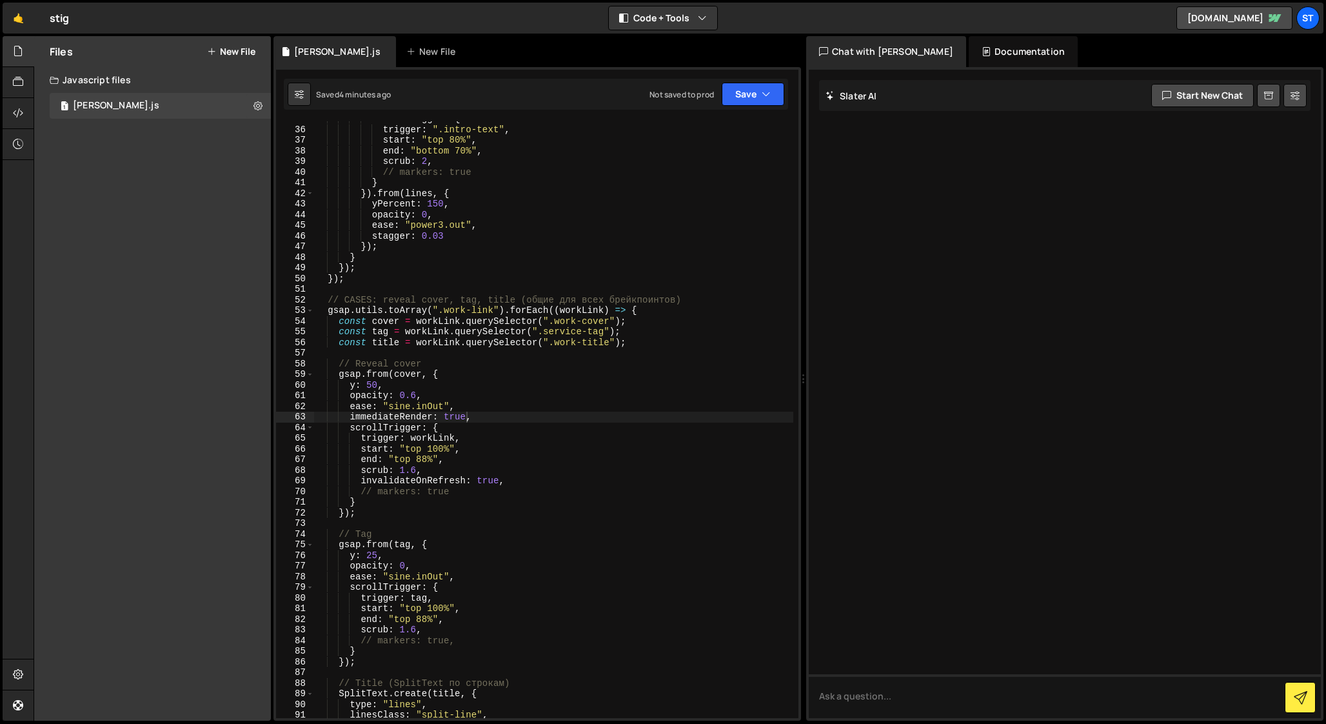
scroll to position [369, 0]
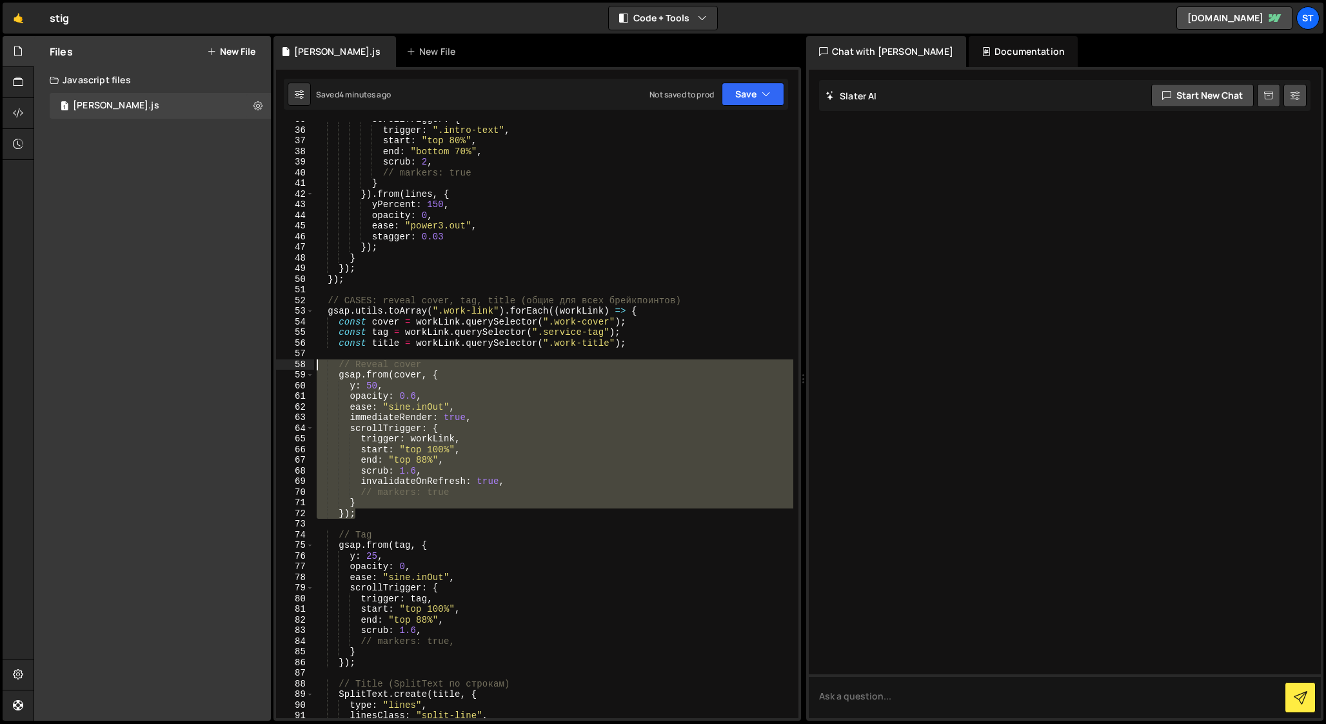
drag, startPoint x: 365, startPoint y: 514, endPoint x: 268, endPoint y: 368, distance: 174.9
click at [268, 368] on div "Files New File Javascript files 1 [PERSON_NAME].js 0 CSS files Copy share link …" at bounding box center [680, 378] width 1292 height 685
paste textarea "});"
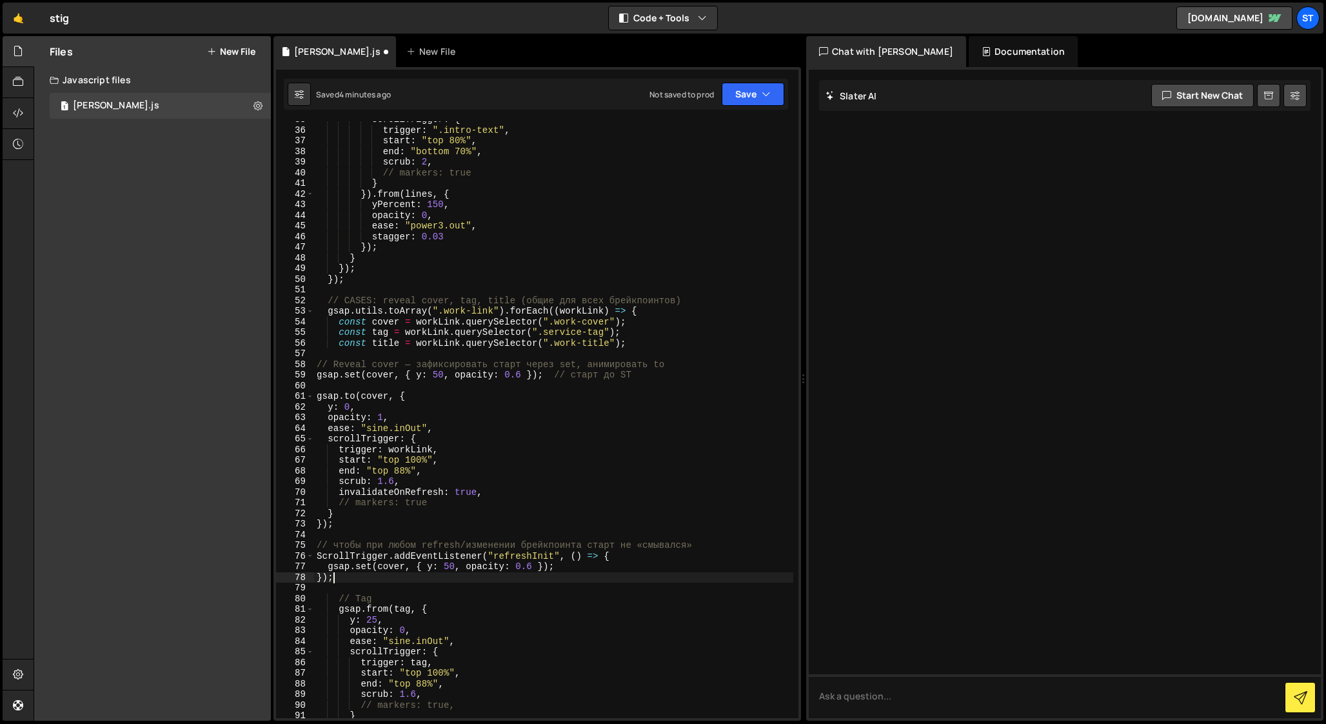
type textarea "});"
